Goal: Book appointment/travel/reservation

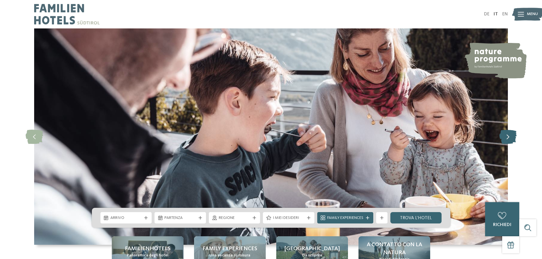
click at [508, 138] on icon at bounding box center [507, 137] width 17 height 14
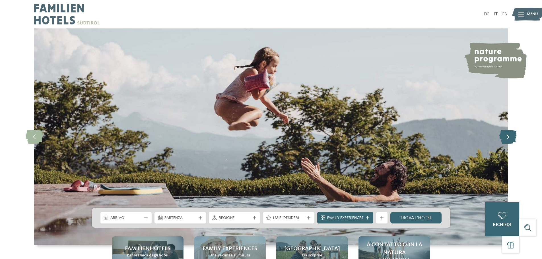
click at [508, 138] on icon at bounding box center [507, 137] width 17 height 14
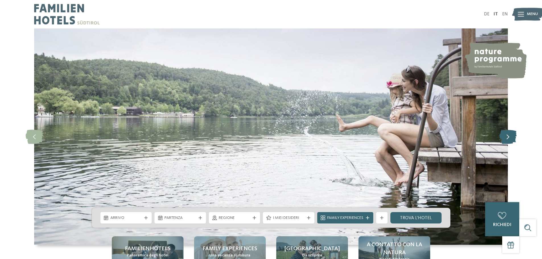
click at [508, 138] on icon at bounding box center [507, 137] width 17 height 14
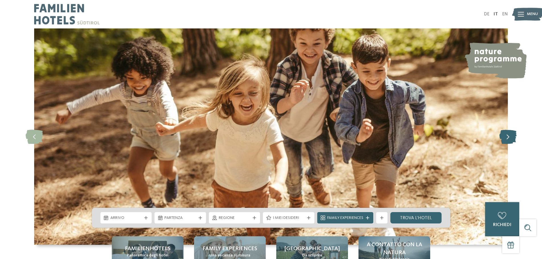
click at [508, 138] on icon at bounding box center [507, 137] width 17 height 14
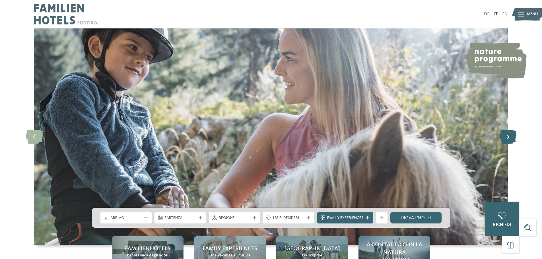
click at [508, 138] on icon at bounding box center [507, 137] width 17 height 14
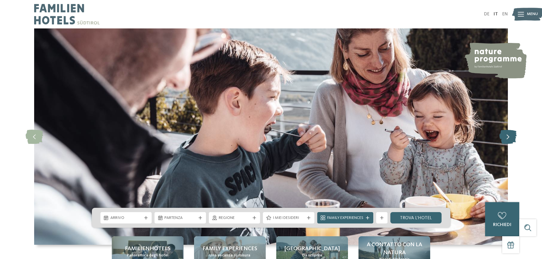
click at [508, 138] on icon at bounding box center [507, 137] width 17 height 14
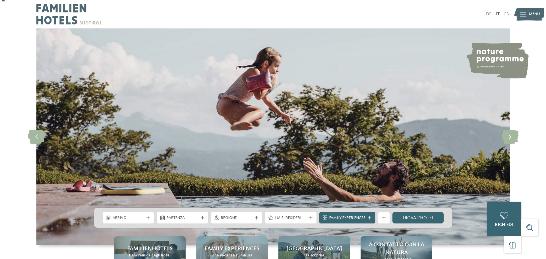
scroll to position [114, 0]
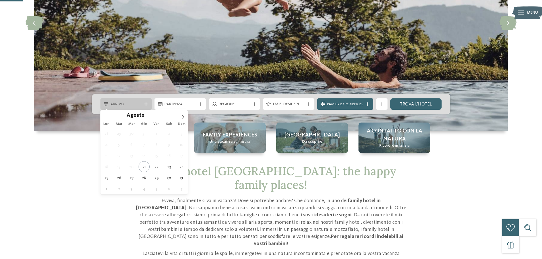
click at [119, 106] on span "Arrivo" at bounding box center [126, 105] width 32 height 6
click at [186, 115] on span at bounding box center [183, 115] width 10 height 10
click at [184, 115] on icon at bounding box center [183, 117] width 4 height 4
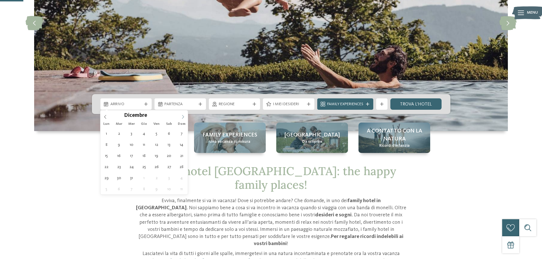
type input "****"
click at [184, 115] on icon at bounding box center [183, 117] width 4 height 4
type div "[DATE]"
type input "****"
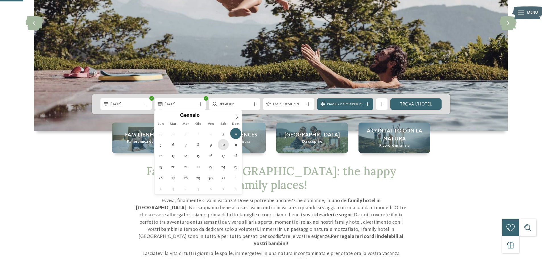
type div "[DATE]"
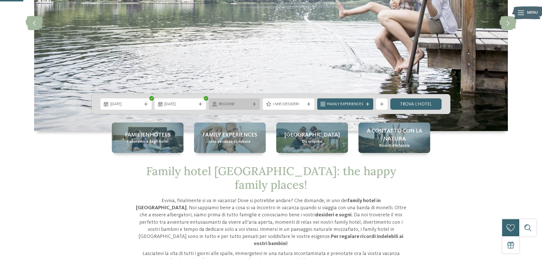
click at [245, 106] on span "Regione" at bounding box center [235, 105] width 32 height 6
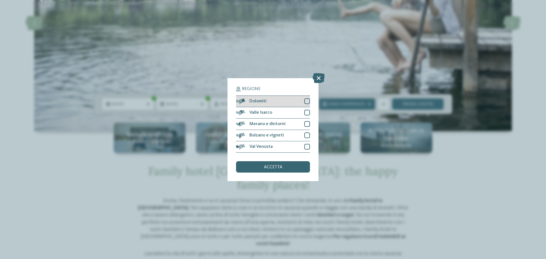
click at [261, 102] on span "Dolomiti" at bounding box center [257, 101] width 17 height 5
click at [277, 167] on span "accetta" at bounding box center [273, 167] width 18 height 5
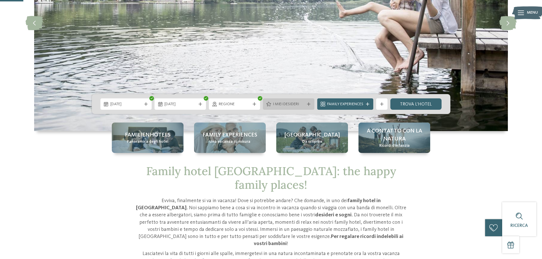
click at [277, 101] on div "I miei desideri" at bounding box center [288, 104] width 34 height 6
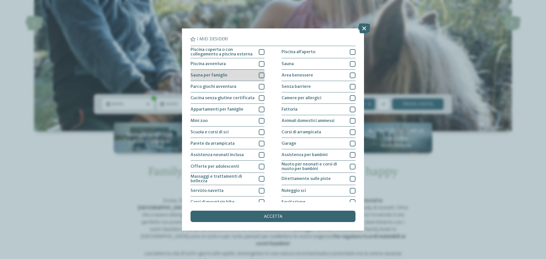
click at [260, 75] on div at bounding box center [262, 76] width 6 height 6
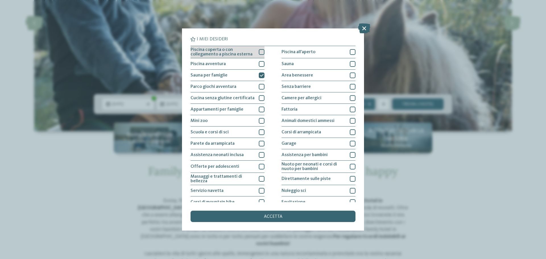
click at [259, 50] on div at bounding box center [262, 52] width 6 height 6
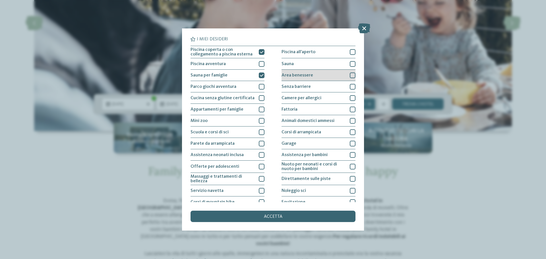
click at [350, 75] on div at bounding box center [353, 76] width 6 height 6
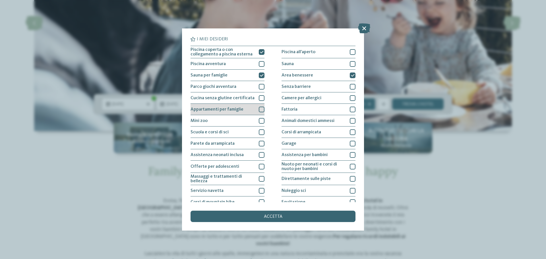
click at [261, 109] on div at bounding box center [262, 110] width 6 height 6
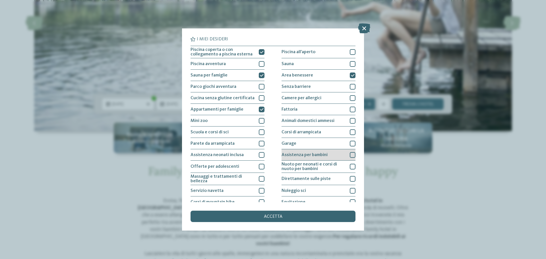
click at [350, 156] on div at bounding box center [353, 155] width 6 height 6
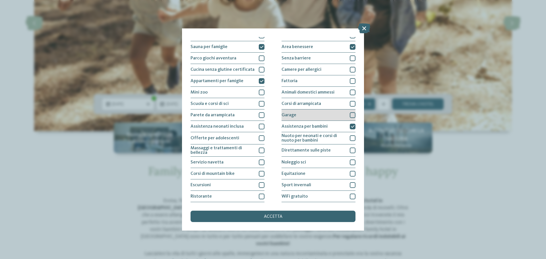
click at [351, 115] on div at bounding box center [353, 115] width 6 height 6
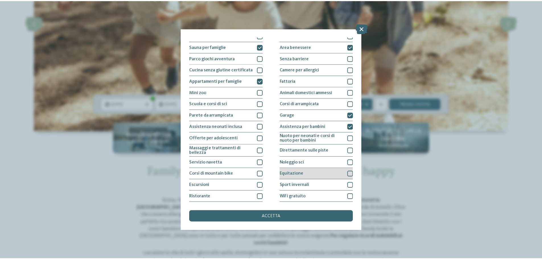
scroll to position [0, 0]
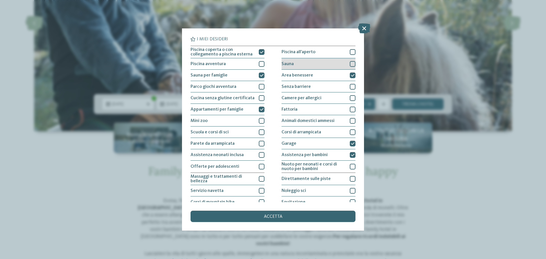
click at [350, 65] on div at bounding box center [353, 64] width 6 height 6
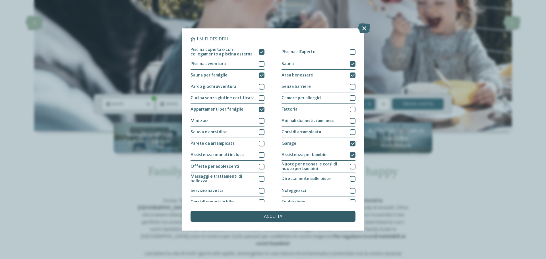
click at [276, 214] on span "accetta" at bounding box center [273, 216] width 18 height 5
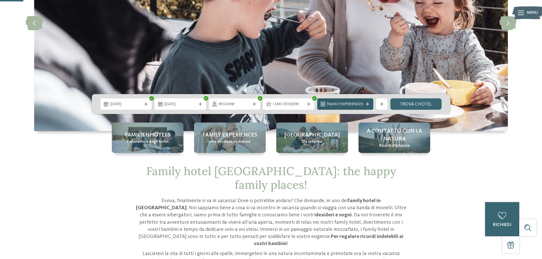
click at [347, 102] on span "Family Experiences" at bounding box center [345, 105] width 36 height 6
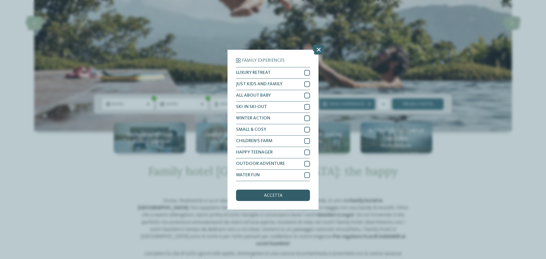
click at [284, 198] on div "accetta" at bounding box center [273, 195] width 74 height 11
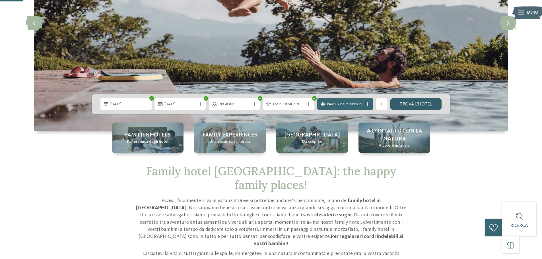
click at [415, 101] on link "trova l’hotel" at bounding box center [415, 103] width 51 height 11
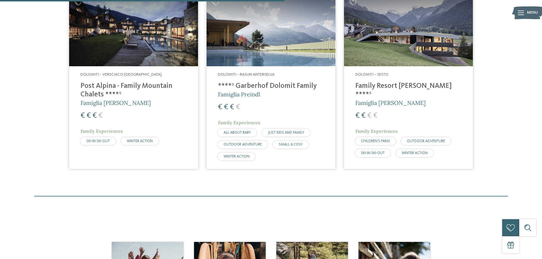
scroll to position [229, 0]
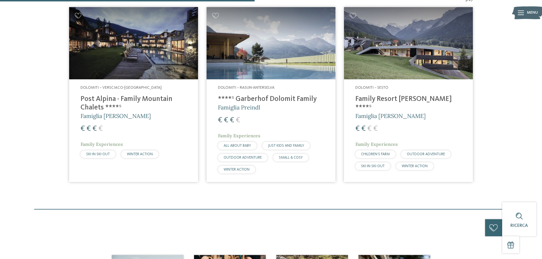
click at [262, 41] on img at bounding box center [270, 43] width 129 height 73
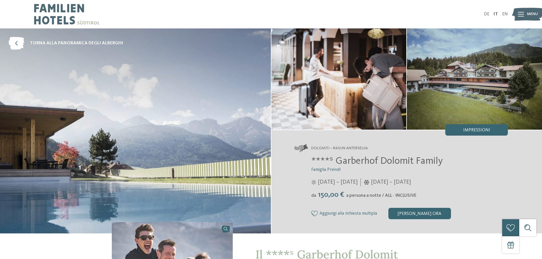
click at [522, 13] on icon at bounding box center [521, 14] width 6 height 5
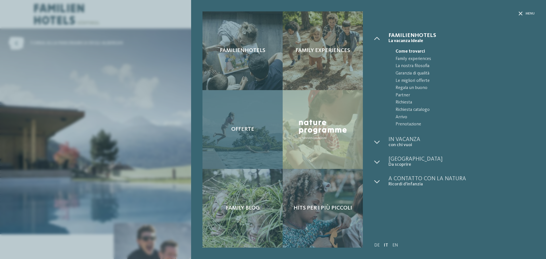
click at [245, 125] on div "Offerte" at bounding box center [242, 129] width 80 height 79
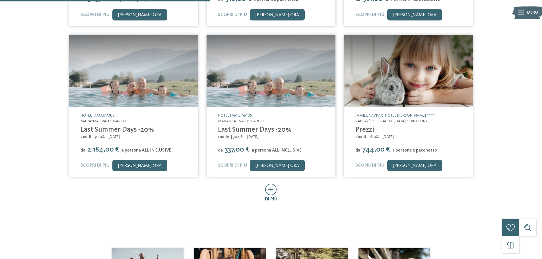
scroll to position [341, 0]
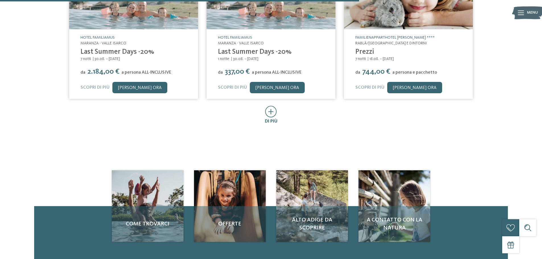
click at [271, 114] on icon at bounding box center [271, 112] width 12 height 12
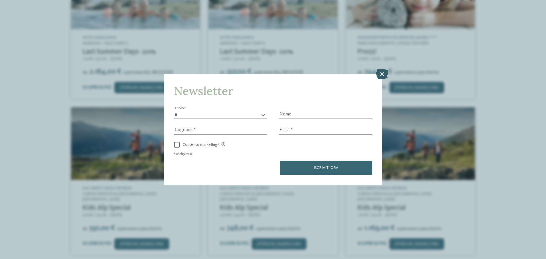
click at [383, 72] on icon at bounding box center [382, 74] width 12 height 10
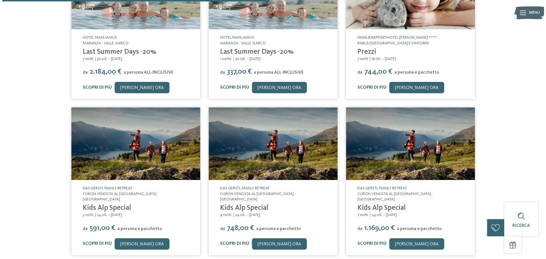
scroll to position [540, 0]
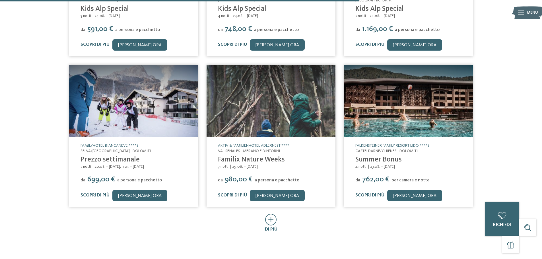
click at [134, 104] on img at bounding box center [133, 101] width 129 height 73
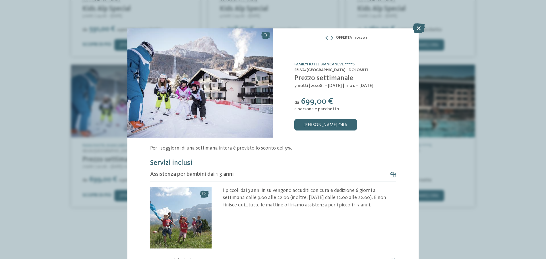
click at [212, 113] on img at bounding box center [200, 82] width 146 height 109
click at [419, 27] on icon at bounding box center [419, 28] width 12 height 10
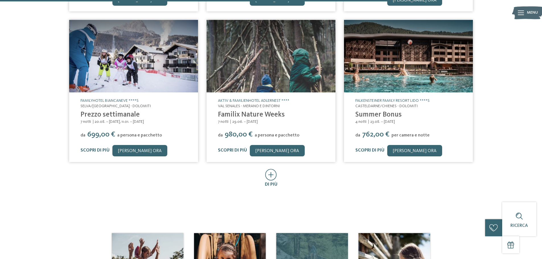
scroll to position [654, 0]
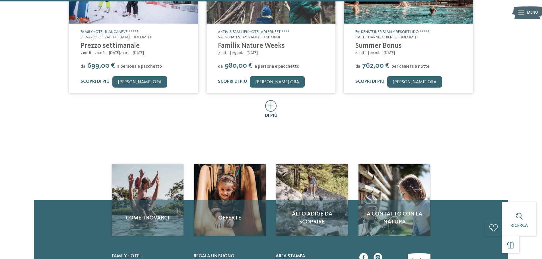
click at [274, 101] on icon at bounding box center [271, 106] width 12 height 12
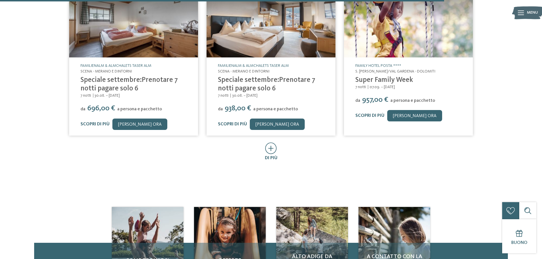
scroll to position [910, 0]
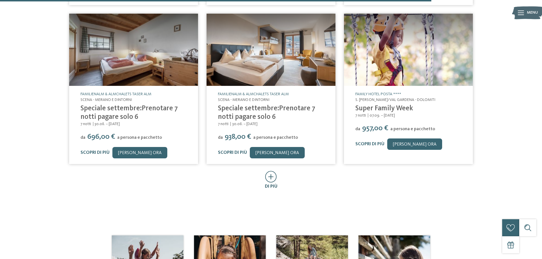
click at [270, 171] on icon at bounding box center [271, 177] width 12 height 12
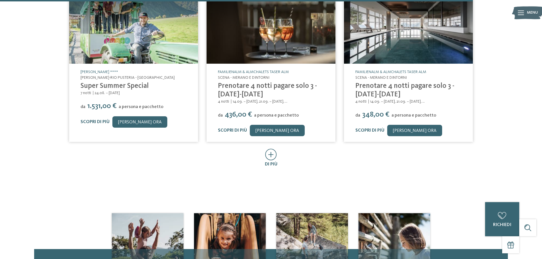
scroll to position [1280, 0]
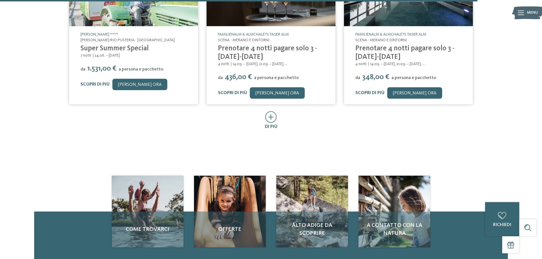
click at [264, 115] on div "di più" at bounding box center [271, 120] width 412 height 18
drag, startPoint x: 270, startPoint y: 116, endPoint x: 268, endPoint y: 118, distance: 3.1
click at [270, 115] on icon at bounding box center [271, 117] width 12 height 12
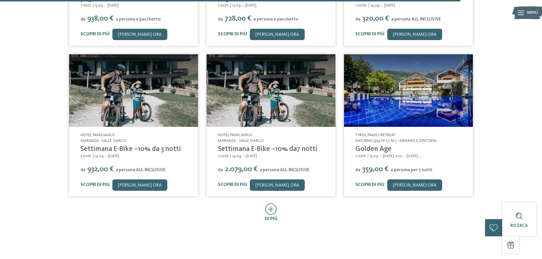
scroll to position [1507, 0]
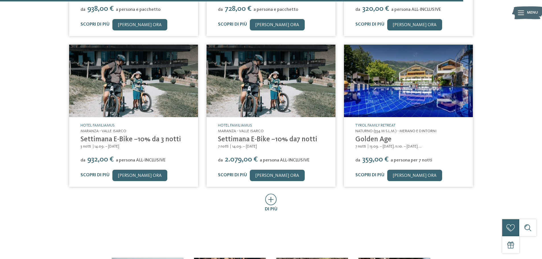
click at [266, 200] on div at bounding box center [271, 200] width 12 height 12
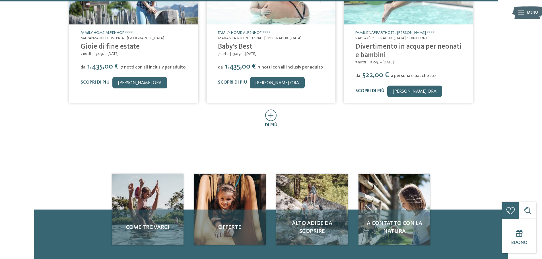
scroll to position [1905, 0]
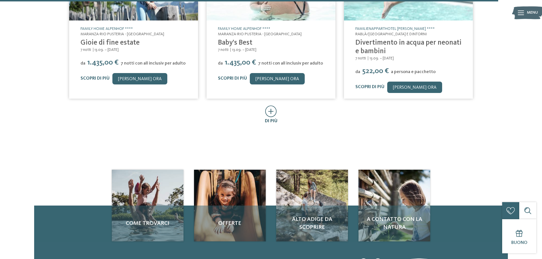
click at [267, 108] on icon at bounding box center [271, 111] width 12 height 12
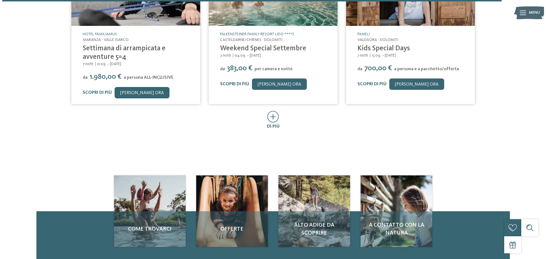
scroll to position [2133, 0]
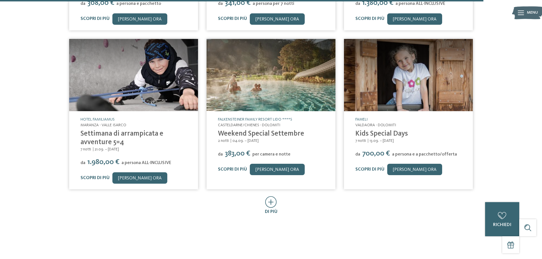
click at [269, 209] on div "di più" at bounding box center [271, 212] width 13 height 6
click at [0, 0] on img at bounding box center [0, 0] width 0 height 0
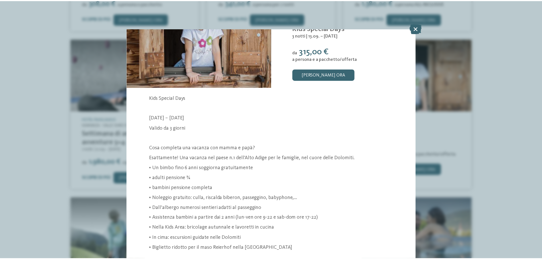
scroll to position [114, 0]
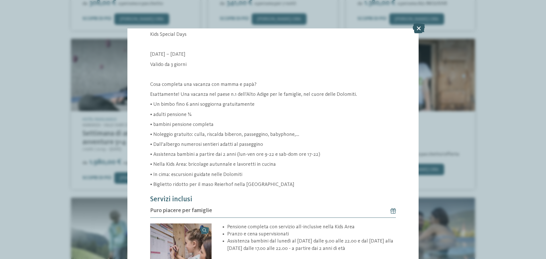
click at [414, 29] on icon at bounding box center [419, 28] width 12 height 10
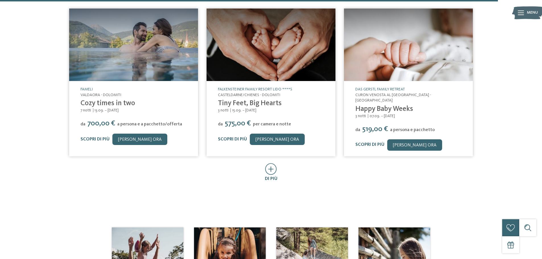
scroll to position [2474, 0]
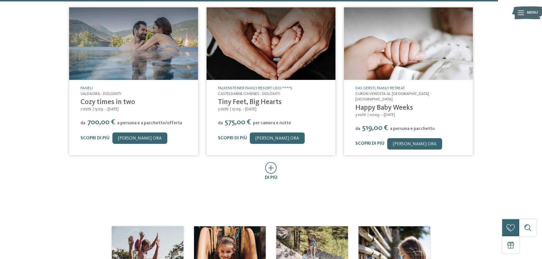
click at [268, 175] on div "di più" at bounding box center [271, 178] width 13 height 6
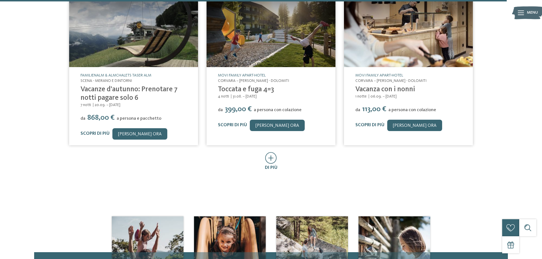
scroll to position [2844, 0]
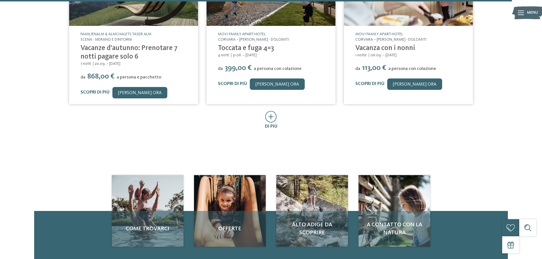
click at [273, 111] on icon at bounding box center [271, 117] width 12 height 12
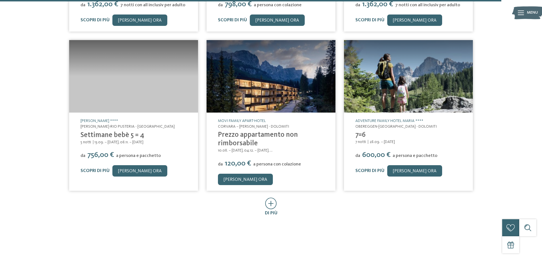
scroll to position [3071, 0]
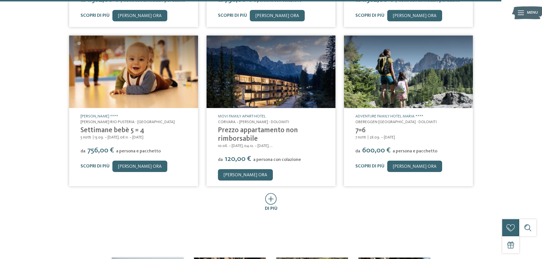
click at [271, 193] on icon at bounding box center [271, 199] width 12 height 12
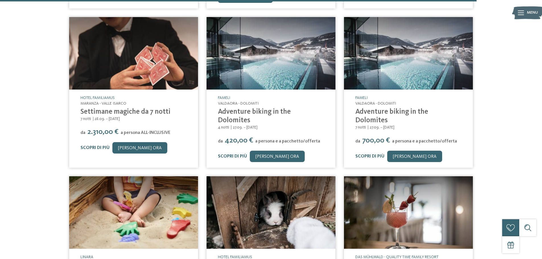
scroll to position [3355, 0]
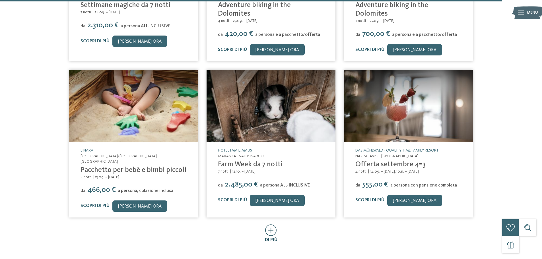
click at [271, 224] on icon at bounding box center [271, 230] width 12 height 12
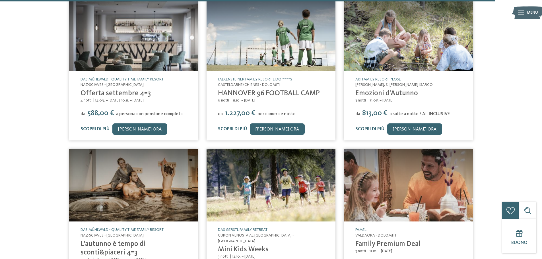
scroll to position [3725, 0]
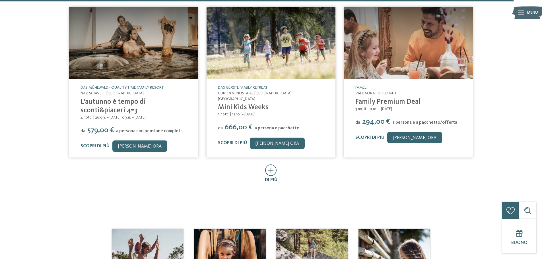
click at [268, 178] on span "di più" at bounding box center [271, 180] width 13 height 5
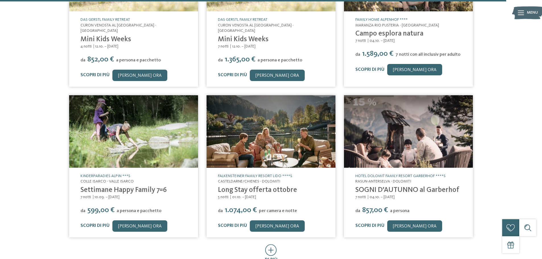
scroll to position [3953, 0]
click at [272, 244] on icon at bounding box center [271, 250] width 12 height 12
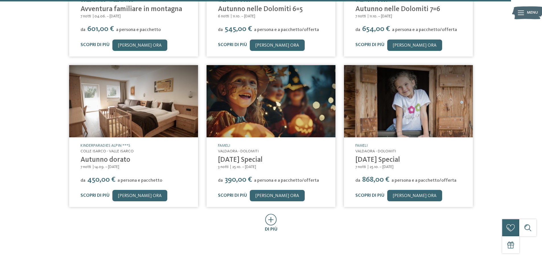
scroll to position [4294, 0]
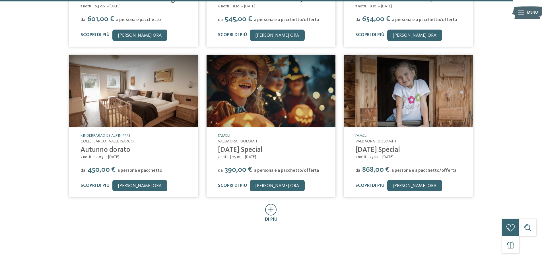
click at [272, 204] on icon at bounding box center [271, 210] width 12 height 12
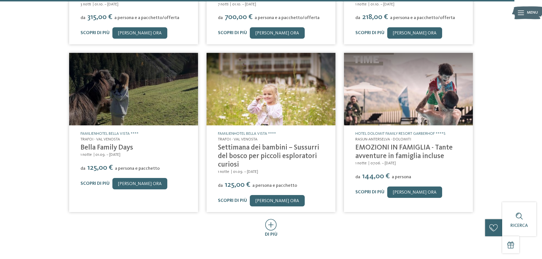
scroll to position [4607, 0]
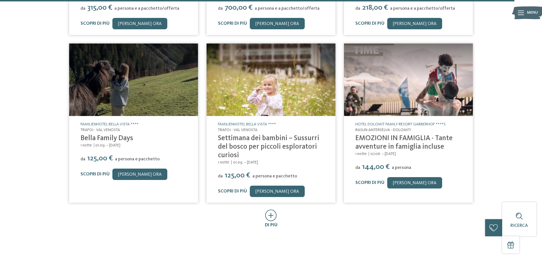
click at [273, 210] on icon at bounding box center [271, 216] width 12 height 12
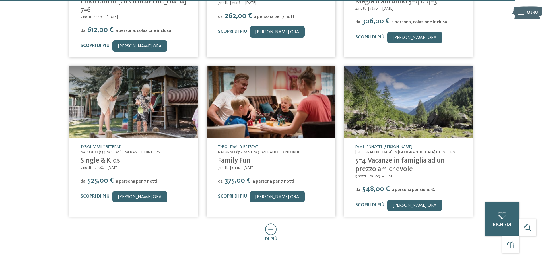
scroll to position [4919, 0]
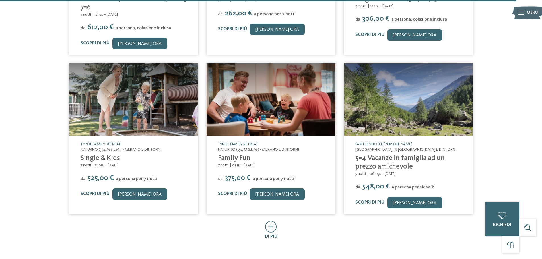
click at [269, 221] on icon at bounding box center [271, 227] width 12 height 12
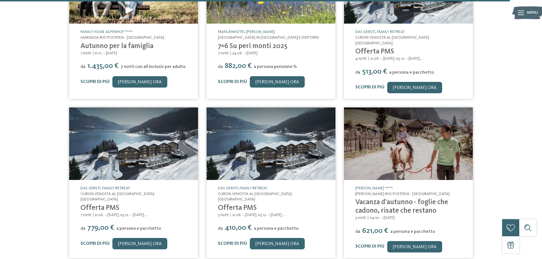
scroll to position [5261, 0]
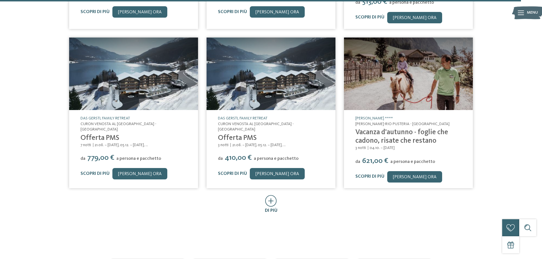
click at [269, 195] on icon at bounding box center [271, 201] width 12 height 12
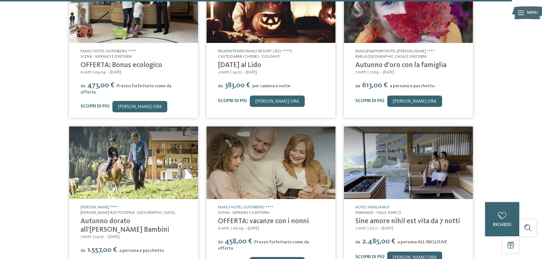
scroll to position [5488, 0]
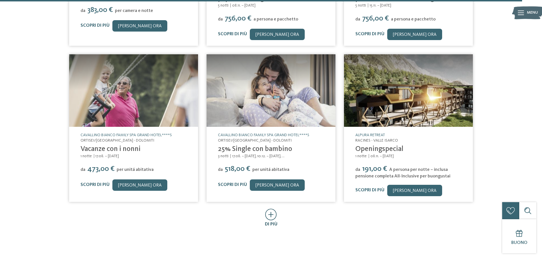
scroll to position [5886, 0]
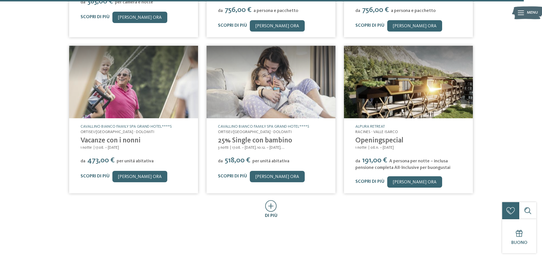
click at [269, 200] on div "di più" at bounding box center [271, 209] width 13 height 18
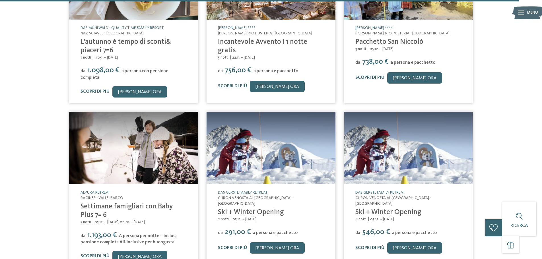
scroll to position [6142, 0]
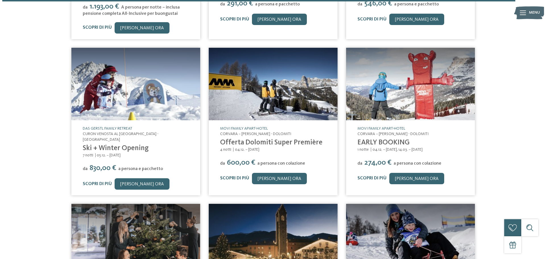
scroll to position [6398, 0]
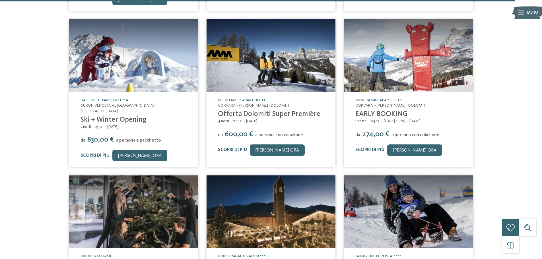
click at [390, 175] on img at bounding box center [408, 211] width 129 height 73
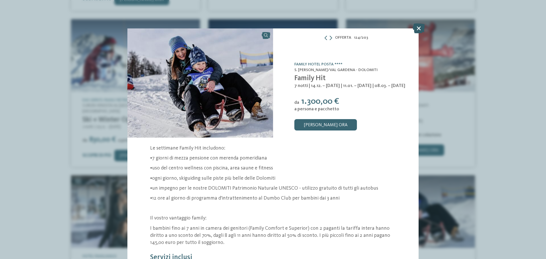
click at [418, 29] on icon at bounding box center [419, 28] width 12 height 10
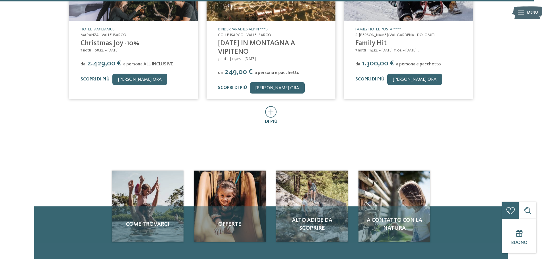
scroll to position [6625, 0]
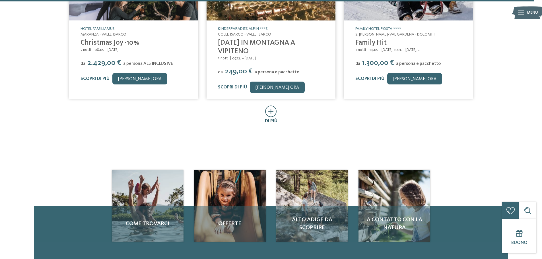
click at [270, 105] on icon at bounding box center [271, 111] width 12 height 12
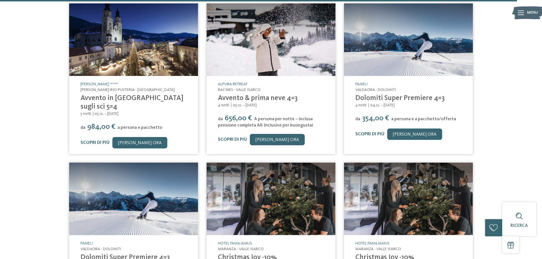
scroll to position [6739, 0]
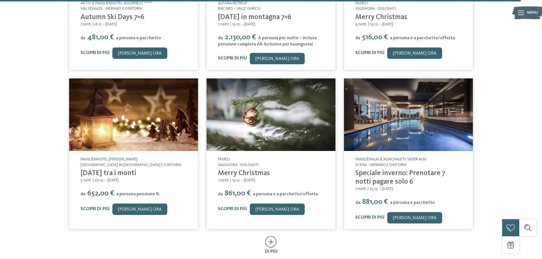
scroll to position [7166, 0]
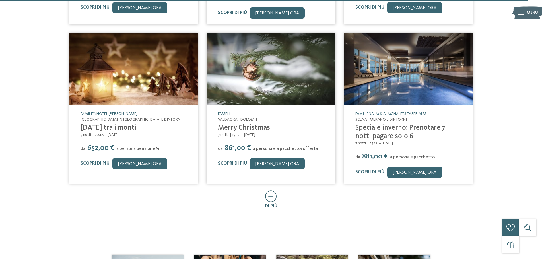
click at [275, 191] on icon at bounding box center [271, 197] width 12 height 12
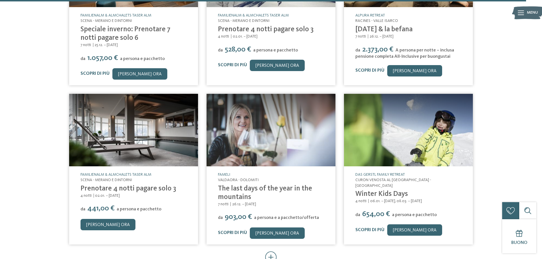
scroll to position [7479, 0]
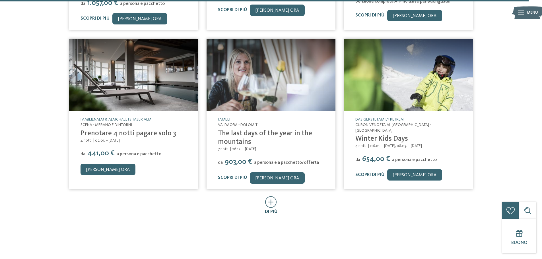
click at [275, 196] on icon at bounding box center [271, 202] width 12 height 12
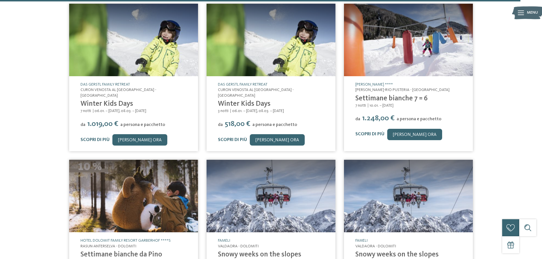
scroll to position [7678, 0]
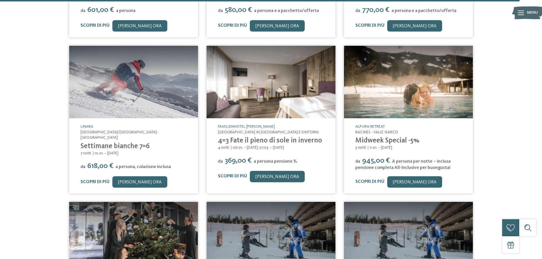
scroll to position [7990, 0]
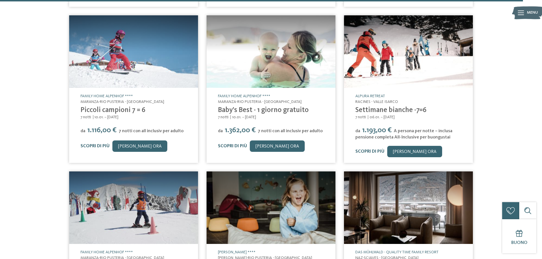
scroll to position [8303, 0]
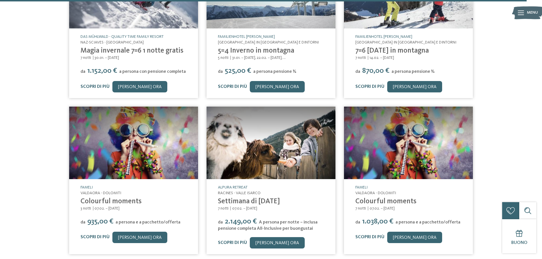
scroll to position [8644, 0]
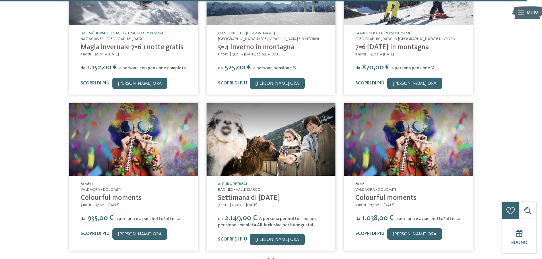
click at [276, 258] on icon at bounding box center [271, 264] width 12 height 12
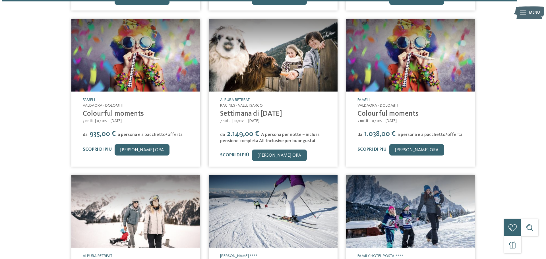
scroll to position [8758, 0]
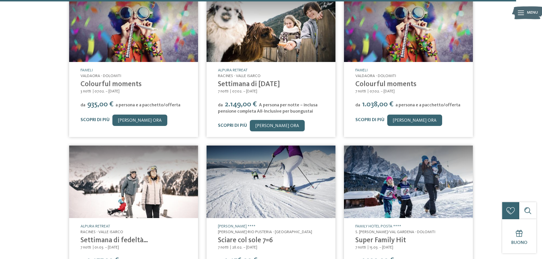
click at [404, 146] on img at bounding box center [408, 182] width 129 height 73
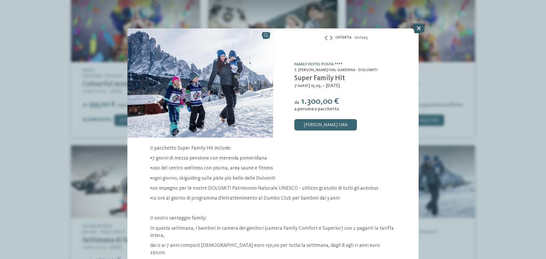
click at [421, 26] on icon at bounding box center [419, 28] width 12 height 10
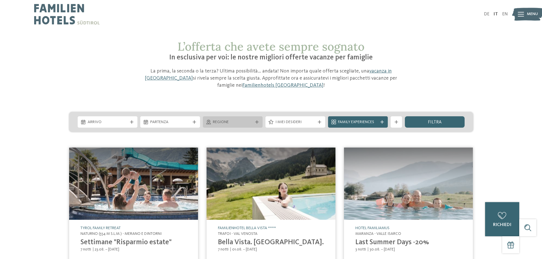
click at [232, 122] on span "Regione" at bounding box center [233, 122] width 40 height 6
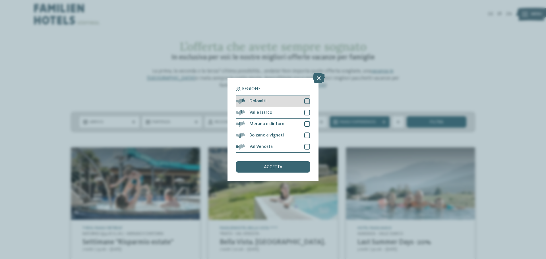
click at [308, 102] on div at bounding box center [307, 101] width 6 height 6
click at [286, 170] on div "accetta" at bounding box center [273, 166] width 74 height 11
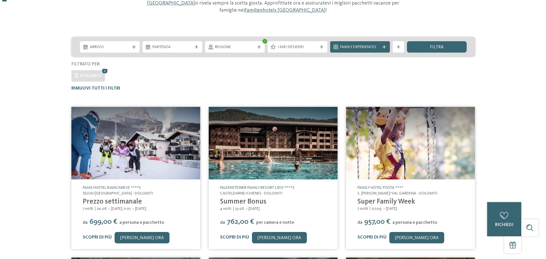
scroll to position [4, 0]
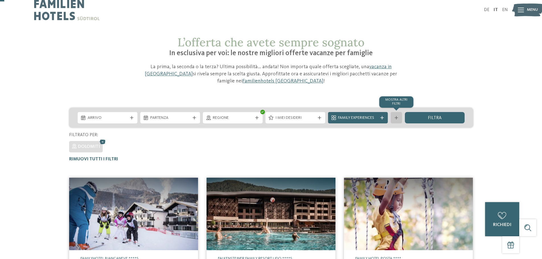
click at [397, 118] on icon at bounding box center [395, 117] width 3 height 3
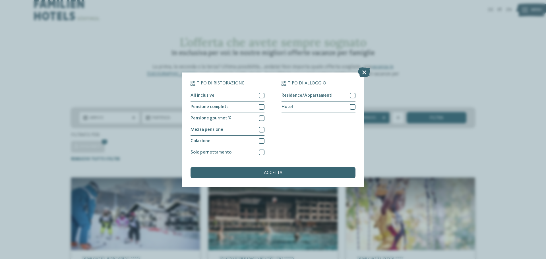
click at [91, 44] on div "Tipo di ristorazione All inclusive Pensione completa" at bounding box center [273, 129] width 546 height 259
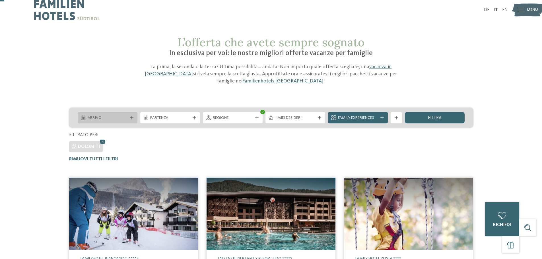
click at [112, 116] on span "Arrivo" at bounding box center [108, 118] width 40 height 6
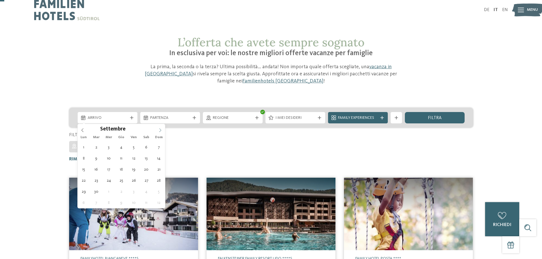
click at [158, 128] on span at bounding box center [160, 129] width 10 height 10
click at [161, 130] on icon at bounding box center [160, 130] width 4 height 4
type input "****"
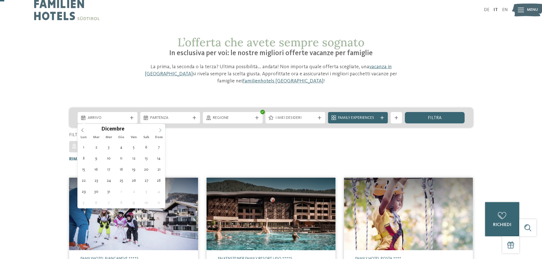
click at [159, 131] on icon at bounding box center [160, 130] width 4 height 4
type div "21.02.2026"
type input "****"
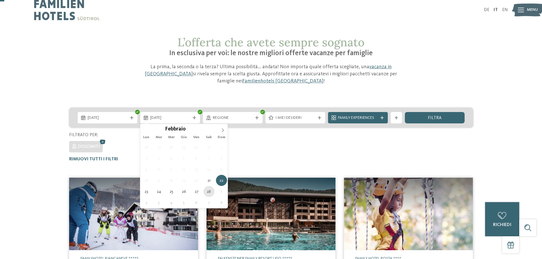
type div "28.02.2026"
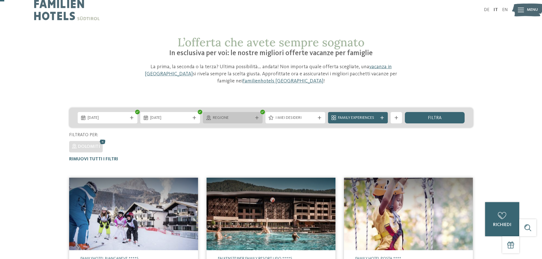
click at [230, 119] on span "Regione" at bounding box center [233, 118] width 40 height 6
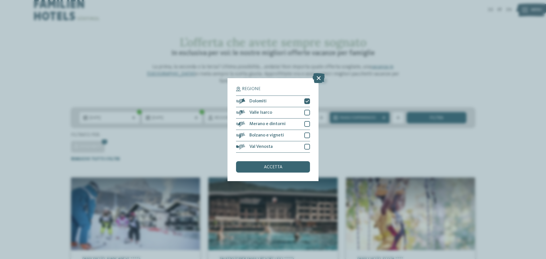
click at [361, 167] on div "Regione Dolomiti" at bounding box center [273, 129] width 546 height 259
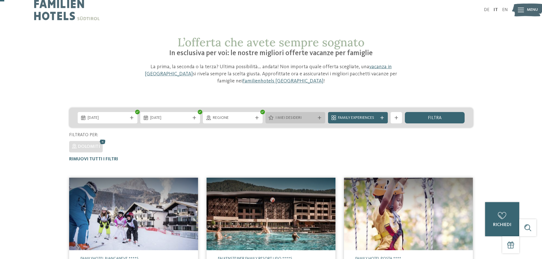
click at [301, 120] on span "I miei desideri" at bounding box center [295, 118] width 40 height 6
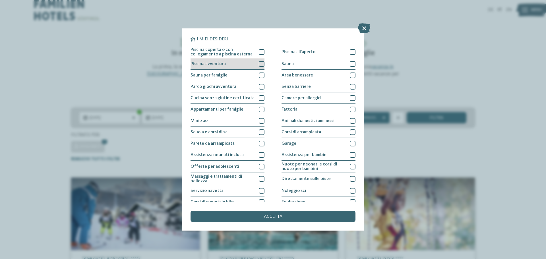
click at [261, 63] on div at bounding box center [262, 64] width 6 height 6
click at [259, 51] on div at bounding box center [262, 52] width 6 height 6
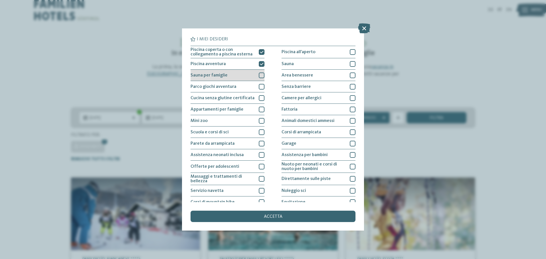
click at [259, 75] on div at bounding box center [262, 76] width 6 height 6
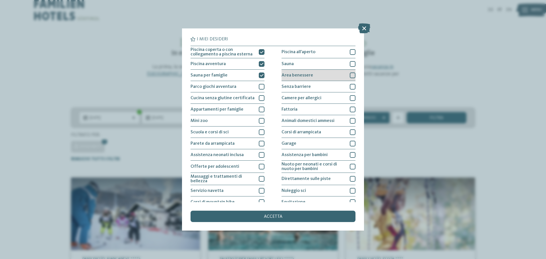
click at [351, 74] on div at bounding box center [353, 76] width 6 height 6
click at [350, 63] on div at bounding box center [353, 64] width 6 height 6
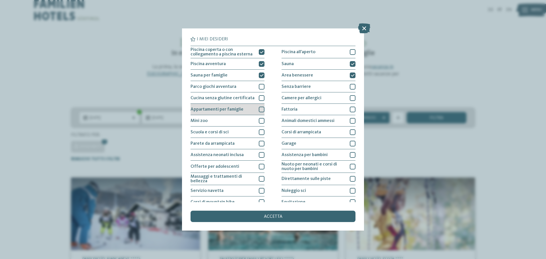
click at [260, 108] on div at bounding box center [262, 110] width 6 height 6
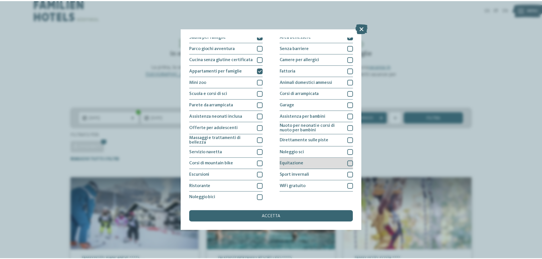
scroll to position [40, 0]
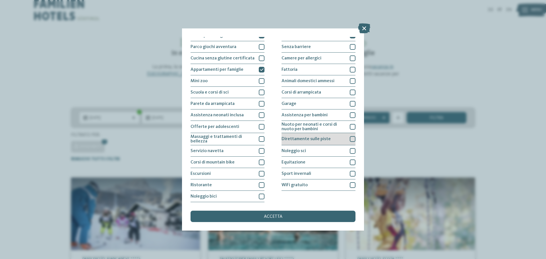
click at [350, 136] on div at bounding box center [353, 139] width 6 height 6
click at [266, 218] on span "accetta" at bounding box center [273, 216] width 18 height 5
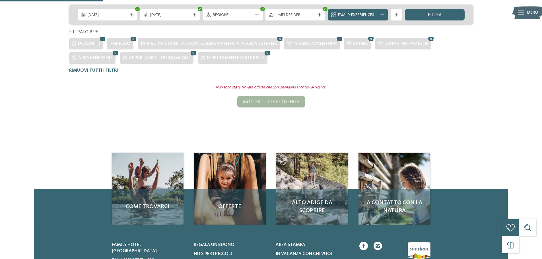
scroll to position [47, 0]
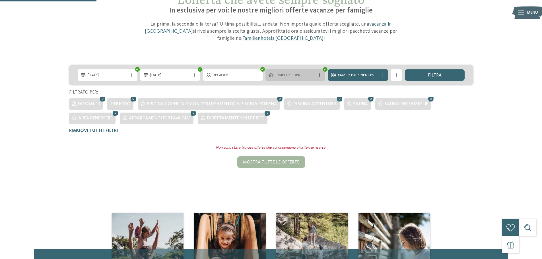
click at [297, 76] on span "I miei desideri" at bounding box center [295, 76] width 40 height 6
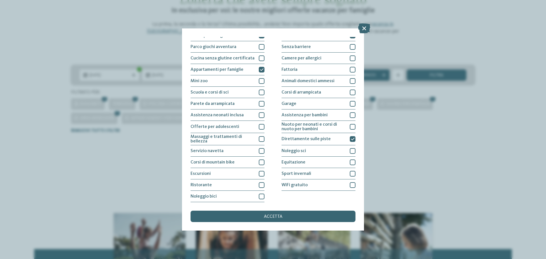
click at [363, 29] on icon at bounding box center [364, 28] width 12 height 10
